Goal: Information Seeking & Learning: Learn about a topic

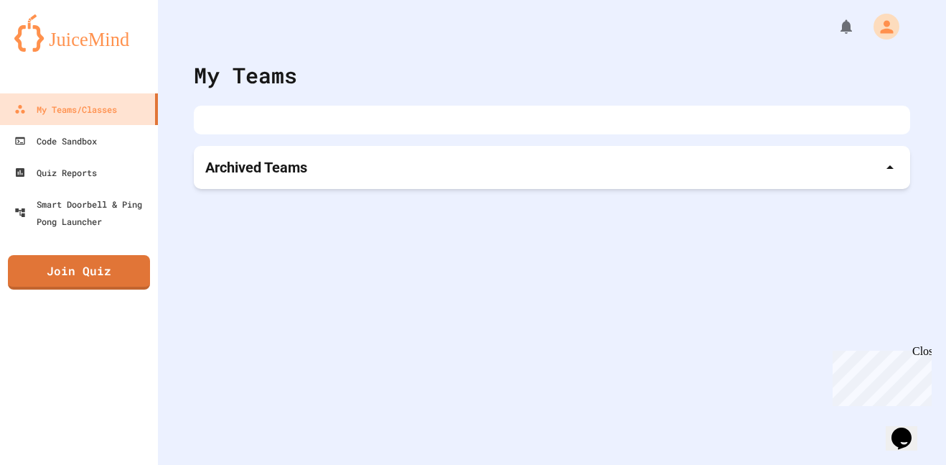
click at [274, 162] on p "Archived Teams" at bounding box center [256, 167] width 102 height 20
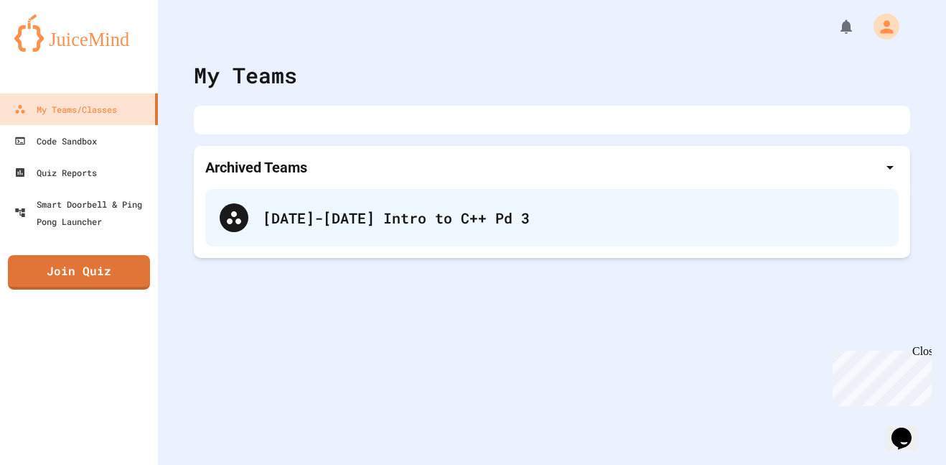
click at [304, 213] on div "[DATE]-[DATE] Intro to C++ Pd 3" at bounding box center [574, 218] width 622 height 22
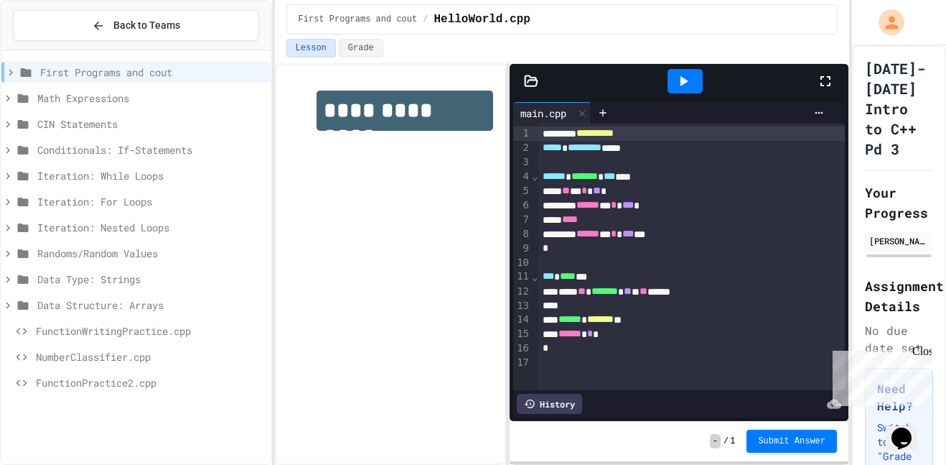
click at [44, 391] on div "FunctionPractice2.cpp" at bounding box center [135, 382] width 269 height 21
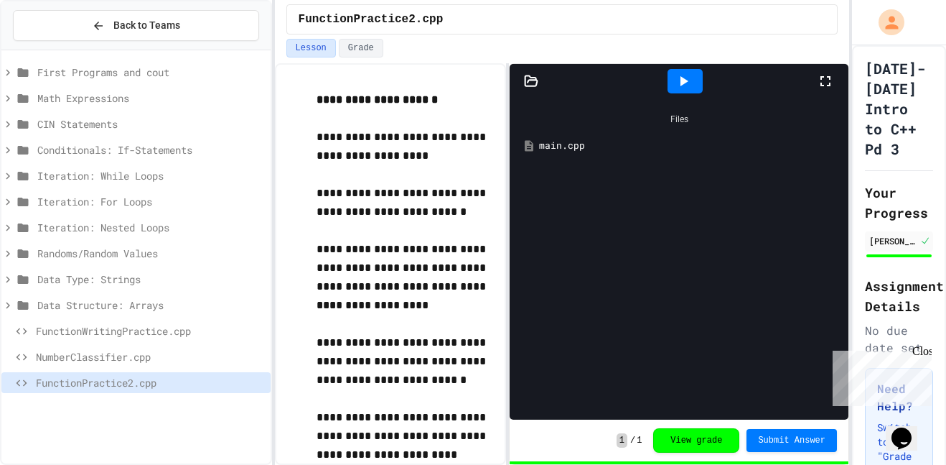
click at [683, 73] on icon at bounding box center [683, 81] width 17 height 17
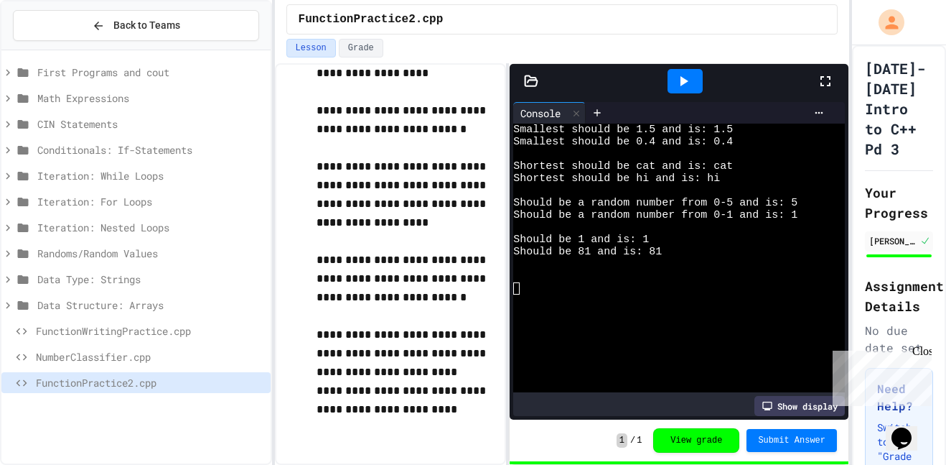
scroll to position [78, 0]
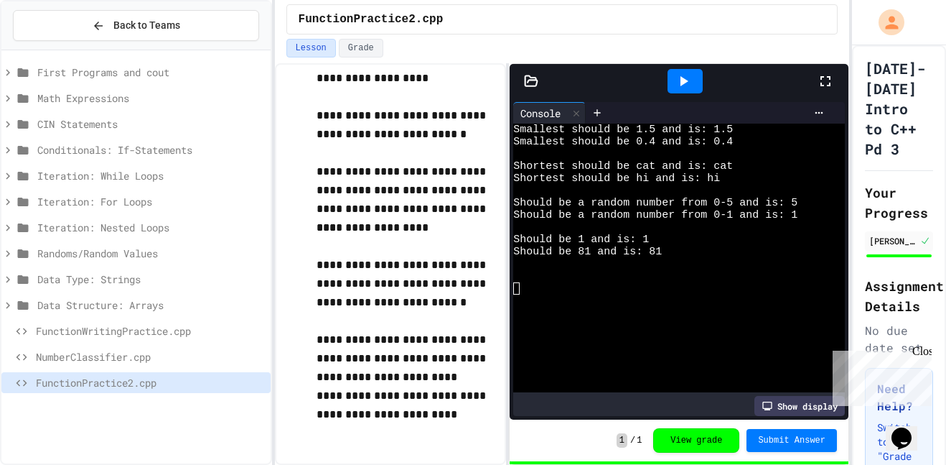
click at [687, 75] on icon at bounding box center [683, 81] width 17 height 17
click at [172, 308] on span "Data Structure: Arrays" at bounding box center [151, 304] width 228 height 15
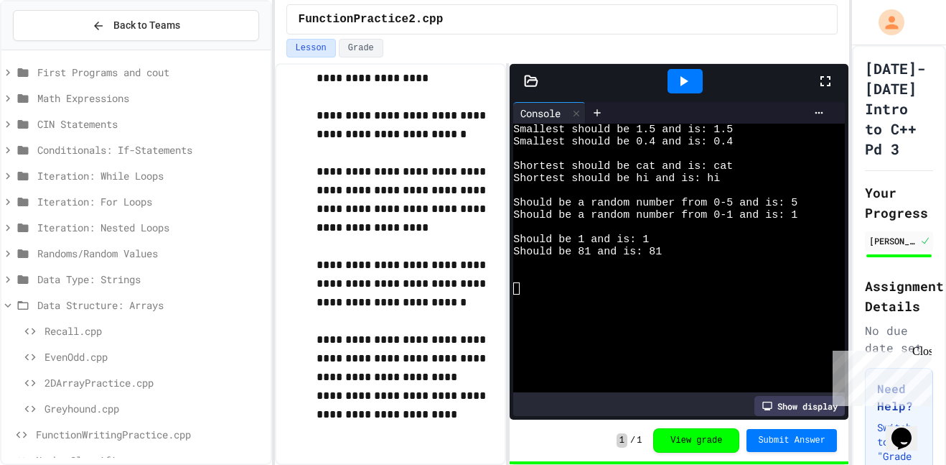
click at [130, 415] on span "Greyhound.cpp" at bounding box center [155, 408] width 220 height 15
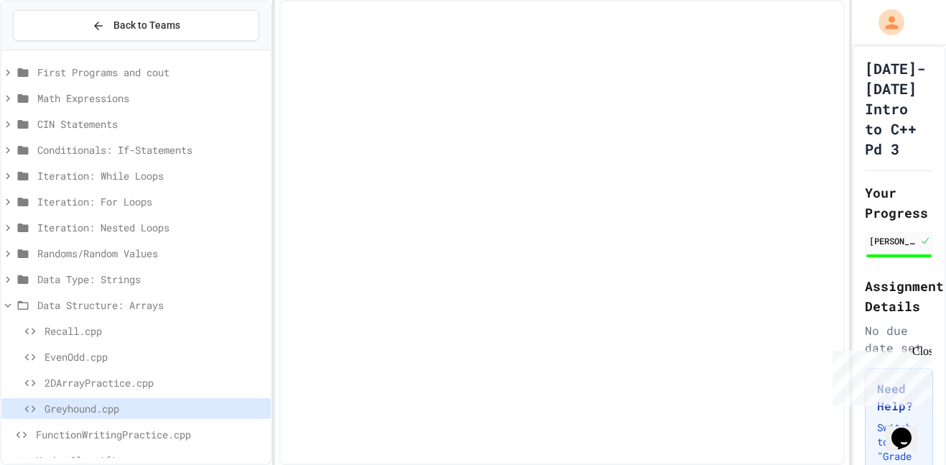
click at [926, 355] on div "Close" at bounding box center [922, 354] width 18 height 18
click at [125, 384] on span "2DArrayPractice.cpp" at bounding box center [155, 382] width 220 height 15
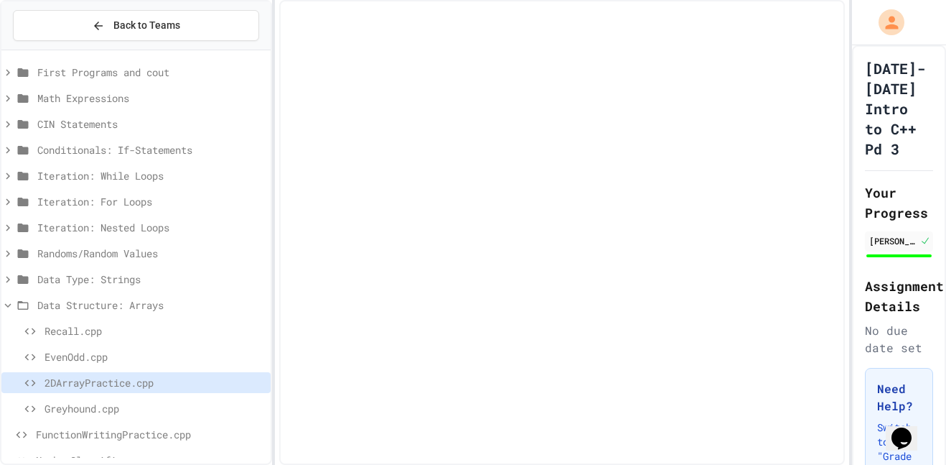
click at [125, 384] on span "2DArrayPractice.cpp" at bounding box center [155, 382] width 220 height 15
